Goal: Use online tool/utility

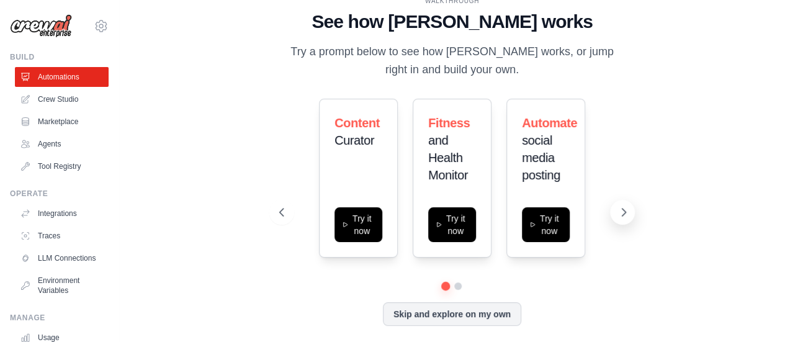
click at [625, 205] on button at bounding box center [622, 212] width 25 height 25
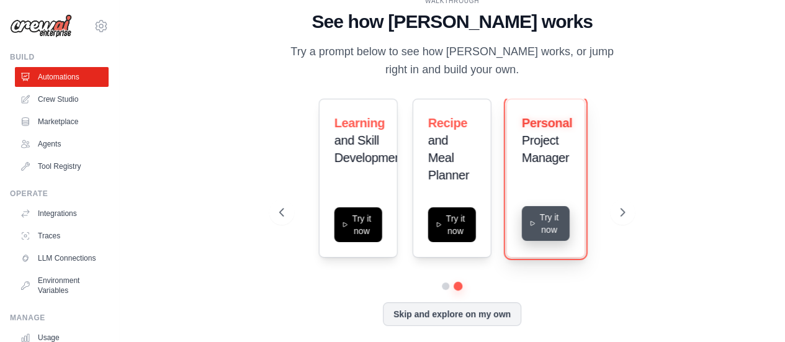
click at [528, 233] on button "Try it now" at bounding box center [546, 223] width 48 height 35
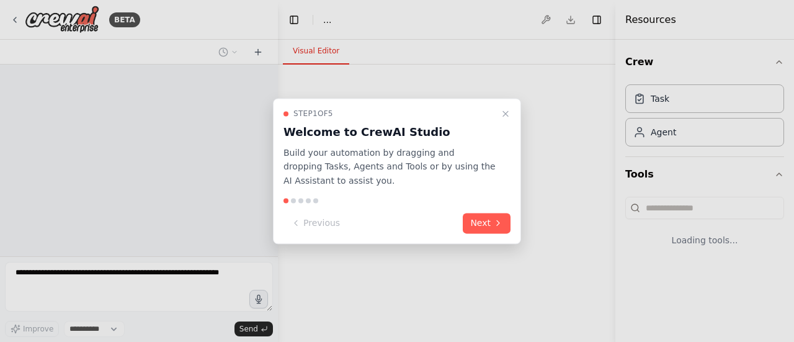
select select "****"
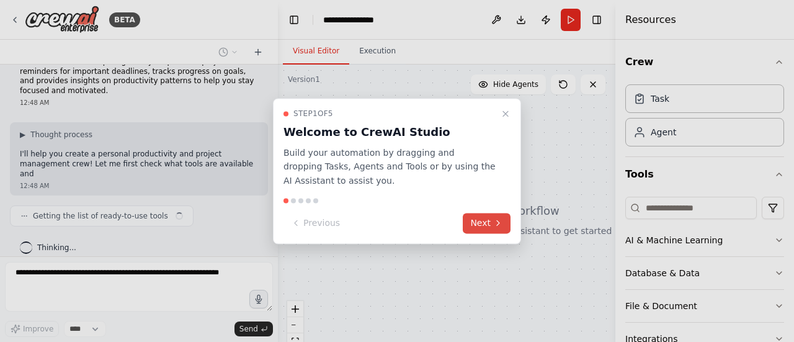
scroll to position [32, 0]
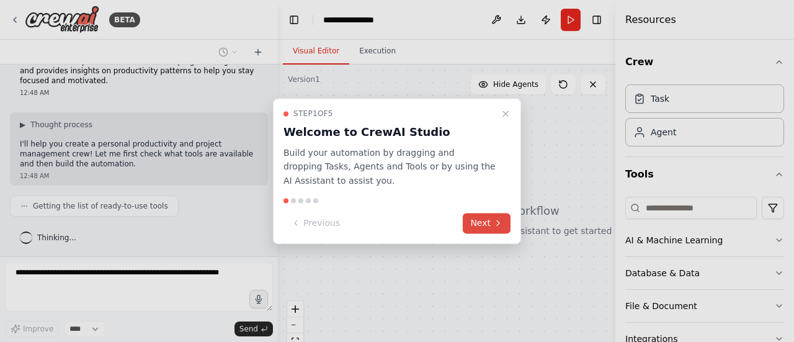
click at [490, 220] on button "Next" at bounding box center [487, 223] width 48 height 20
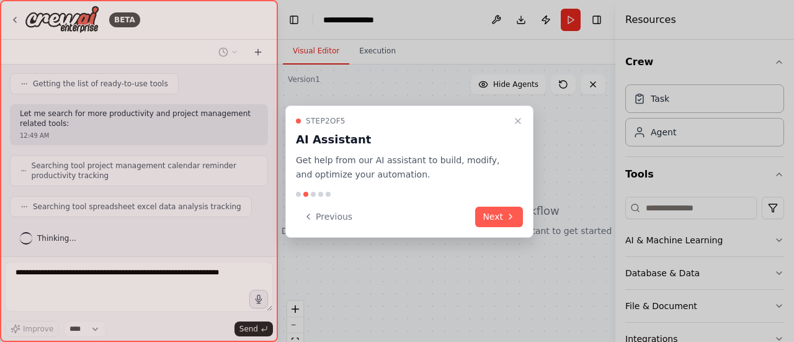
scroll to position [185, 0]
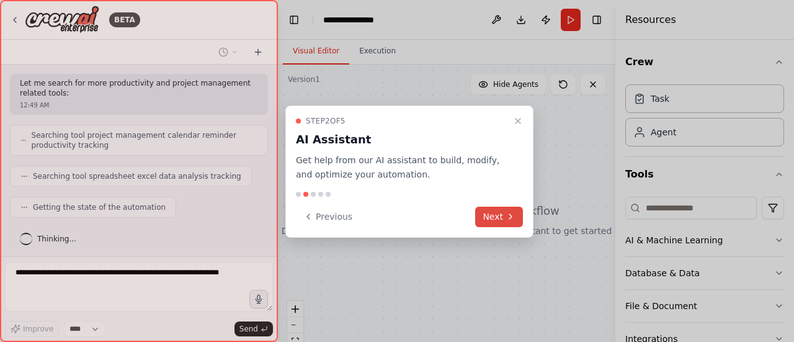
click at [498, 215] on button "Next" at bounding box center [499, 217] width 48 height 20
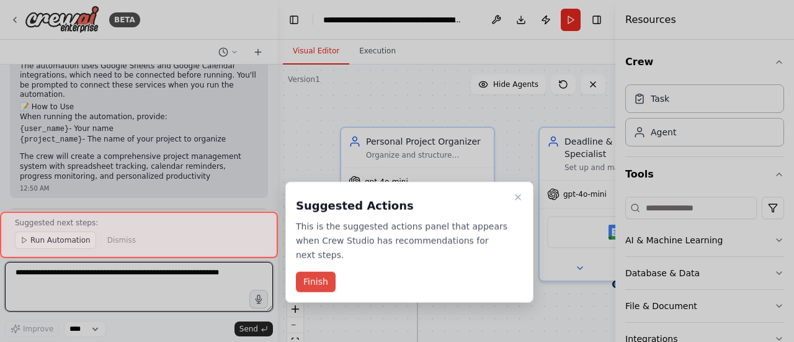
scroll to position [1112, 0]
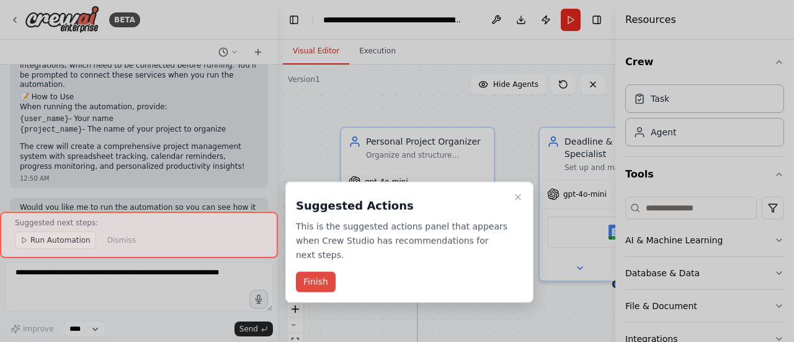
click at [315, 272] on button "Finish" at bounding box center [316, 282] width 40 height 20
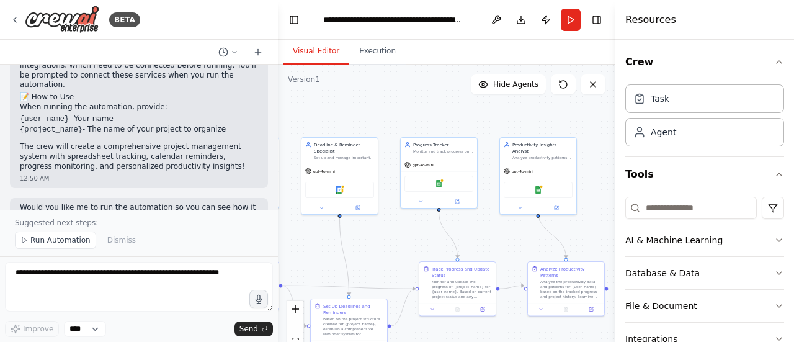
drag, startPoint x: 490, startPoint y: 277, endPoint x: 285, endPoint y: 238, distance: 208.6
click at [285, 238] on div ".deletable-edge-delete-btn { width: 20px; height: 20px; border: 0px solid #ffff…" at bounding box center [447, 220] width 338 height 310
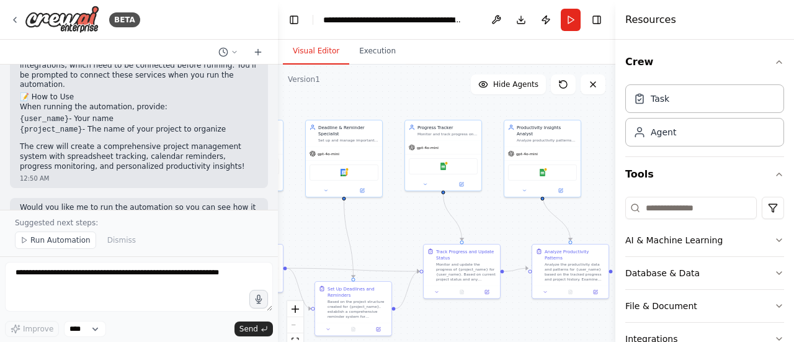
drag, startPoint x: 406, startPoint y: 225, endPoint x: 411, endPoint y: 208, distance: 17.9
click at [411, 208] on div ".deletable-edge-delete-btn { width: 20px; height: 20px; border: 0px solid #ffff…" at bounding box center [447, 220] width 338 height 310
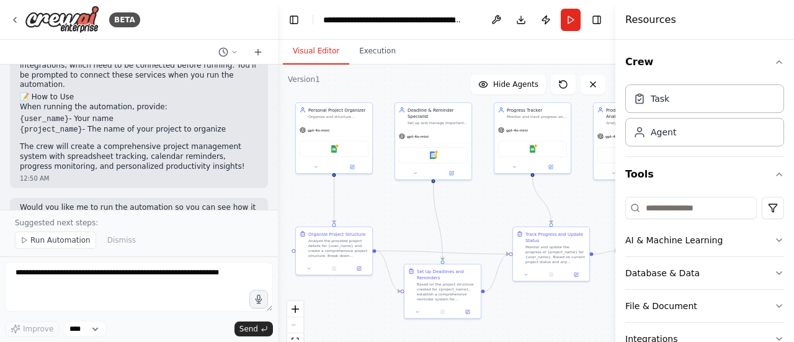
drag, startPoint x: 411, startPoint y: 208, endPoint x: 500, endPoint y: 190, distance: 91.0
click at [500, 190] on div ".deletable-edge-delete-btn { width: 20px; height: 20px; border: 0px solid #ffff…" at bounding box center [447, 220] width 338 height 310
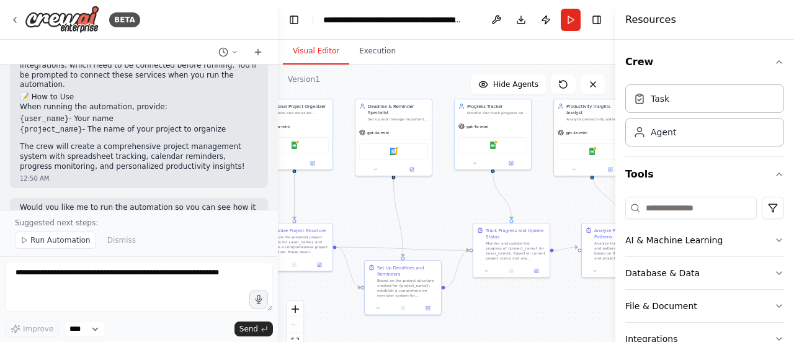
drag, startPoint x: 400, startPoint y: 213, endPoint x: 355, endPoint y: 209, distance: 45.5
click at [355, 209] on div ".deletable-edge-delete-btn { width: 20px; height: 20px; border: 0px solid #ffff…" at bounding box center [447, 220] width 338 height 310
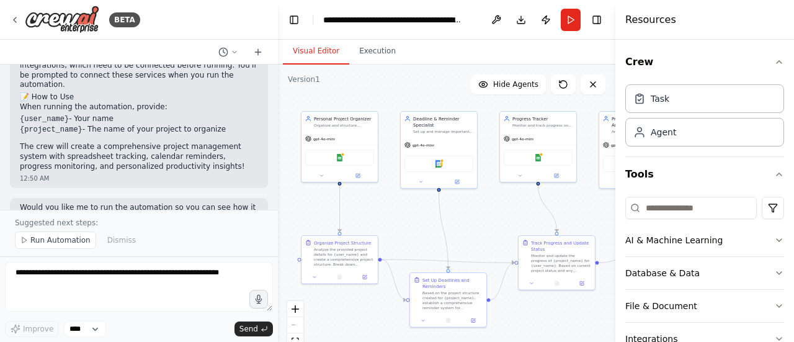
drag, startPoint x: 359, startPoint y: 212, endPoint x: 411, endPoint y: 224, distance: 53.6
click at [411, 224] on div ".deletable-edge-delete-btn { width: 20px; height: 20px; border: 0px solid #ffff…" at bounding box center [447, 220] width 338 height 310
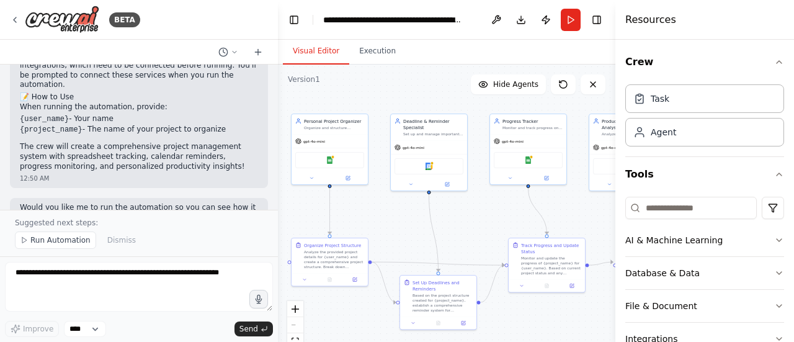
drag, startPoint x: 456, startPoint y: 218, endPoint x: 445, endPoint y: 220, distance: 11.4
click at [445, 220] on div ".deletable-edge-delete-btn { width: 20px; height: 20px; border: 0px solid #ffff…" at bounding box center [447, 220] width 338 height 310
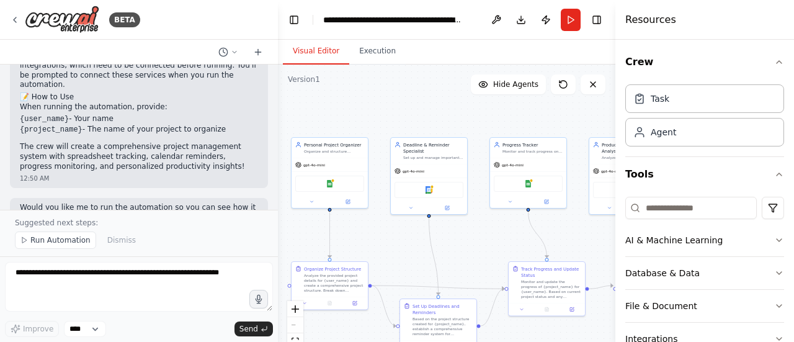
drag, startPoint x: 386, startPoint y: 96, endPoint x: 386, endPoint y: 120, distance: 23.6
click at [386, 120] on div ".deletable-edge-delete-btn { width: 20px; height: 20px; border: 0px solid #ffff…" at bounding box center [447, 220] width 338 height 310
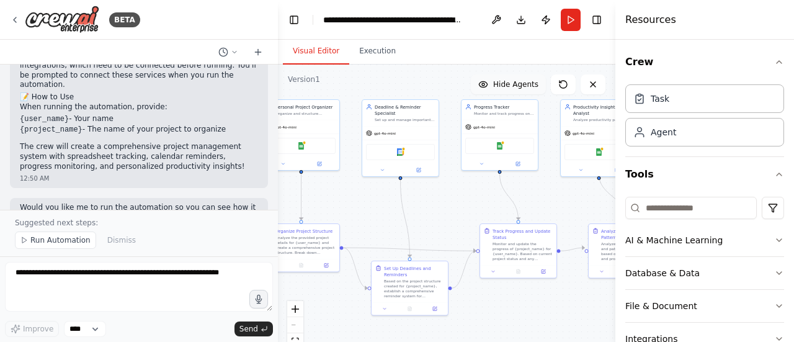
drag, startPoint x: 540, startPoint y: 114, endPoint x: 515, endPoint y: 76, distance: 45.3
click at [515, 76] on div "Version 1 Show Tools Hide Agents .deletable-edge-delete-btn { width: 20px; heig…" at bounding box center [447, 220] width 338 height 310
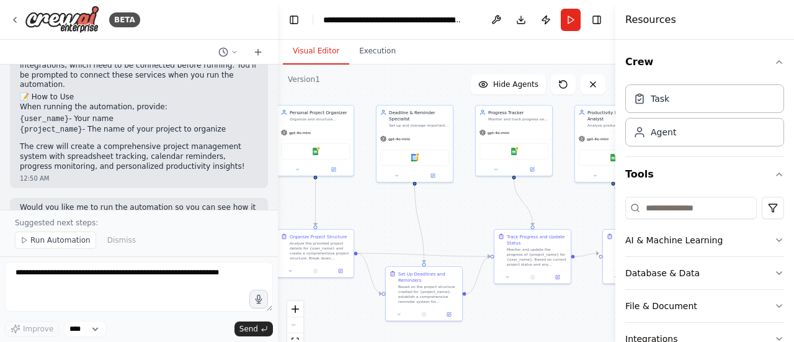
drag, startPoint x: 426, startPoint y: 207, endPoint x: 437, endPoint y: 213, distance: 11.9
click at [437, 213] on div ".deletable-edge-delete-btn { width: 20px; height: 20px; border: 0px solid #ffff…" at bounding box center [447, 220] width 338 height 310
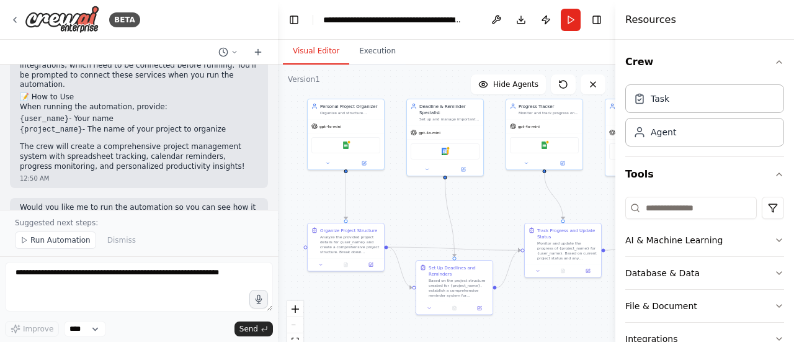
drag, startPoint x: 354, startPoint y: 209, endPoint x: 385, endPoint y: 203, distance: 31.6
click at [385, 203] on div ".deletable-edge-delete-btn { width: 20px; height: 20px; border: 0px solid #ffff…" at bounding box center [447, 220] width 338 height 310
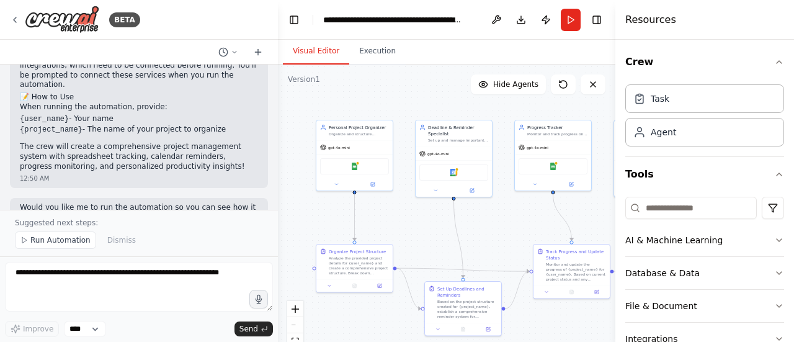
drag, startPoint x: 332, startPoint y: 190, endPoint x: 318, endPoint y: 212, distance: 25.5
click at [318, 212] on div ".deletable-edge-delete-btn { width: 20px; height: 20px; border: 0px solid #ffff…" at bounding box center [447, 220] width 338 height 310
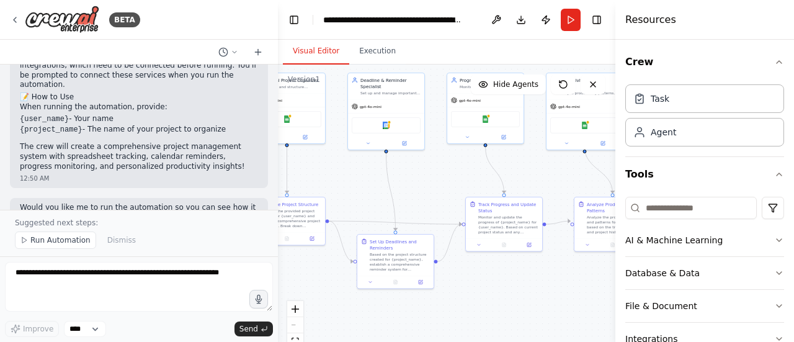
drag, startPoint x: 361, startPoint y: 213, endPoint x: 315, endPoint y: 166, distance: 65.8
click at [315, 166] on div ".deletable-edge-delete-btn { width: 20px; height: 20px; border: 0px solid #ffff…" at bounding box center [447, 220] width 338 height 310
drag, startPoint x: 315, startPoint y: 166, endPoint x: 303, endPoint y: 274, distance: 109.3
click at [303, 274] on div ".deletable-edge-delete-btn { width: 20px; height: 20px; border: 0px solid #ffff…" at bounding box center [447, 220] width 338 height 310
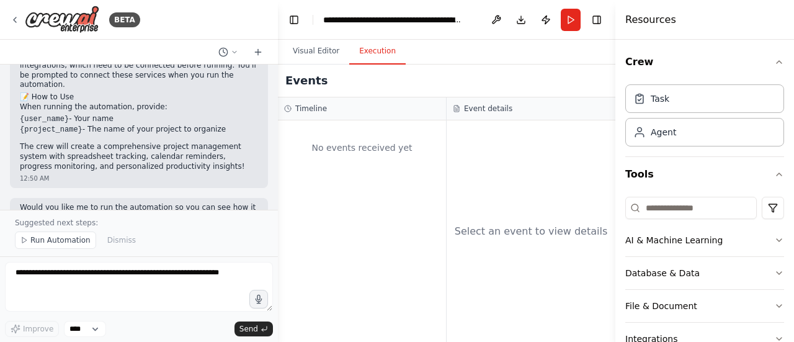
click at [379, 63] on button "Execution" at bounding box center [377, 51] width 56 height 26
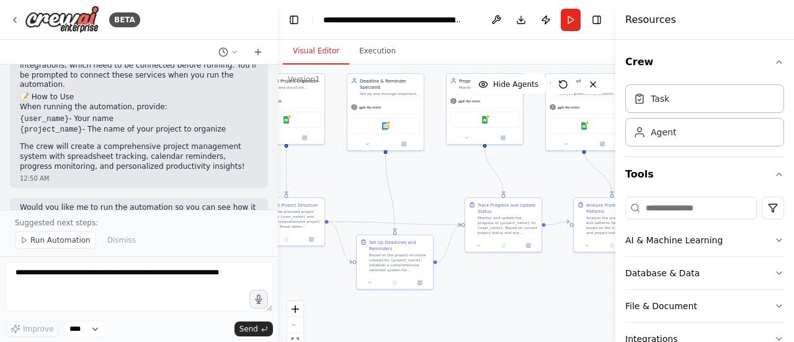
click at [329, 56] on button "Visual Editor" at bounding box center [316, 51] width 66 height 26
